Goal: Answer question/provide support

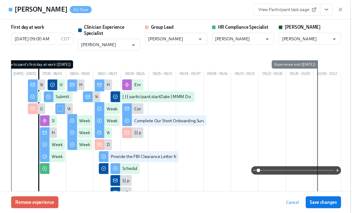
scroll to position [1282, 0]
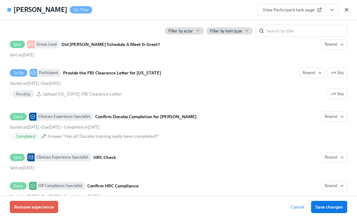
click at [347, 11] on icon "button" at bounding box center [346, 10] width 6 height 6
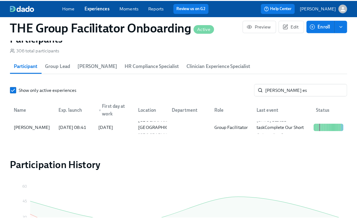
scroll to position [0, 10193]
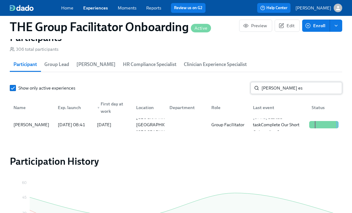
click at [272, 94] on input "[PERSON_NAME] es" at bounding box center [302, 88] width 81 height 12
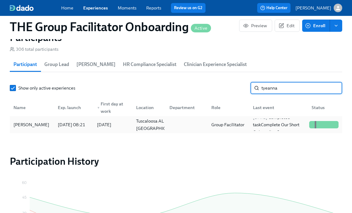
type input "tyeanna"
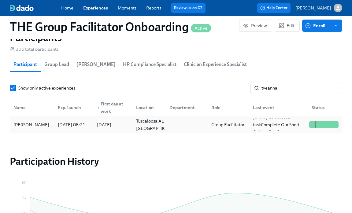
click at [43, 128] on div "[PERSON_NAME]" at bounding box center [31, 124] width 41 height 7
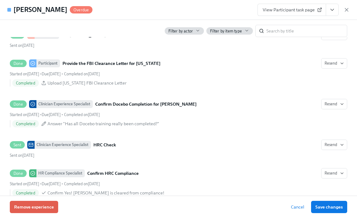
scroll to position [1245, 0]
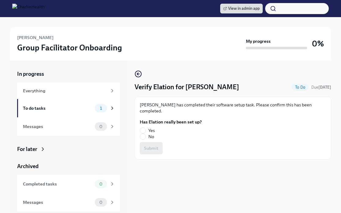
click at [147, 128] on label "Yes" at bounding box center [168, 131] width 57 height 6
click at [146, 128] on input "Yes" at bounding box center [143, 131] width 6 height 6
radio input "true"
click at [149, 145] on span "Submit" at bounding box center [151, 148] width 14 height 6
